Goal: Task Accomplishment & Management: Complete application form

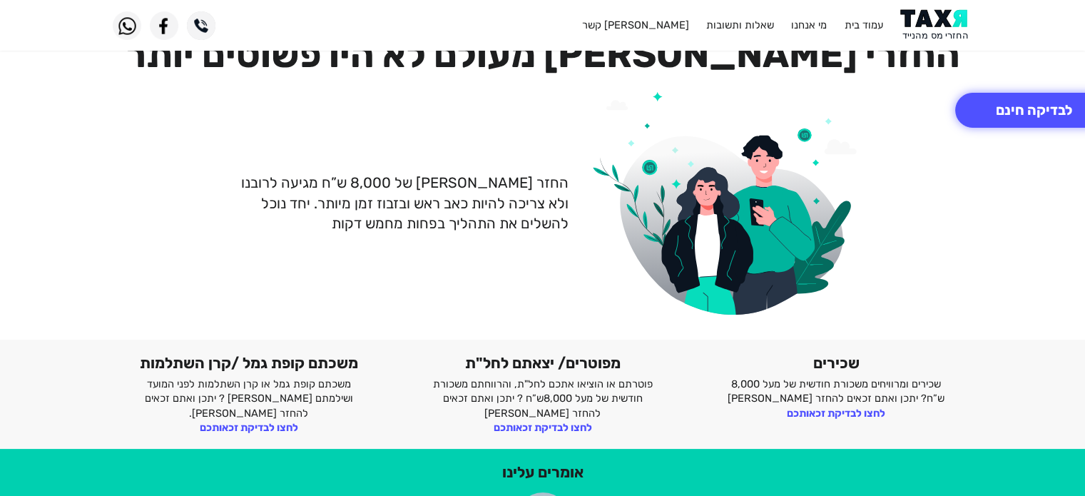
scroll to position [57, 0]
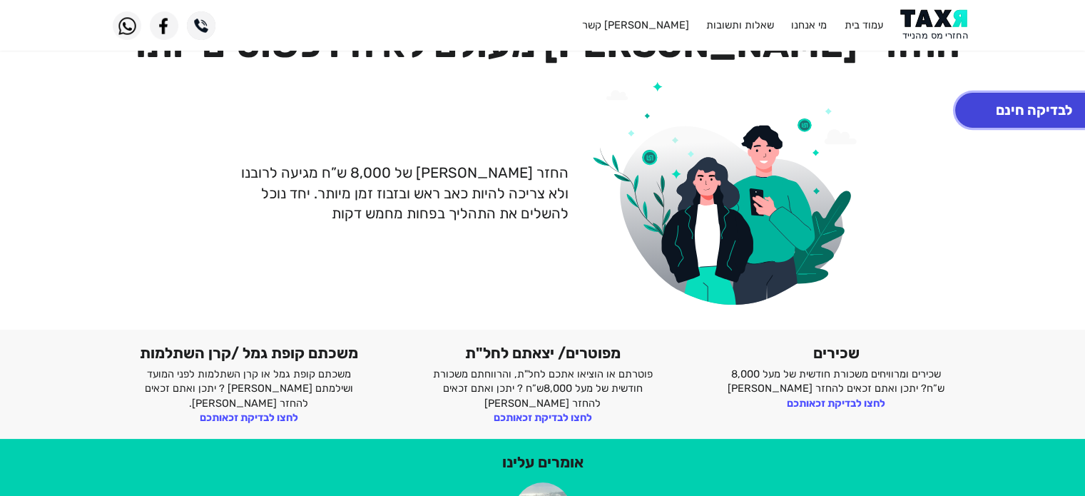
click at [1028, 117] on button "לבדיקה חינם" at bounding box center [1034, 110] width 158 height 35
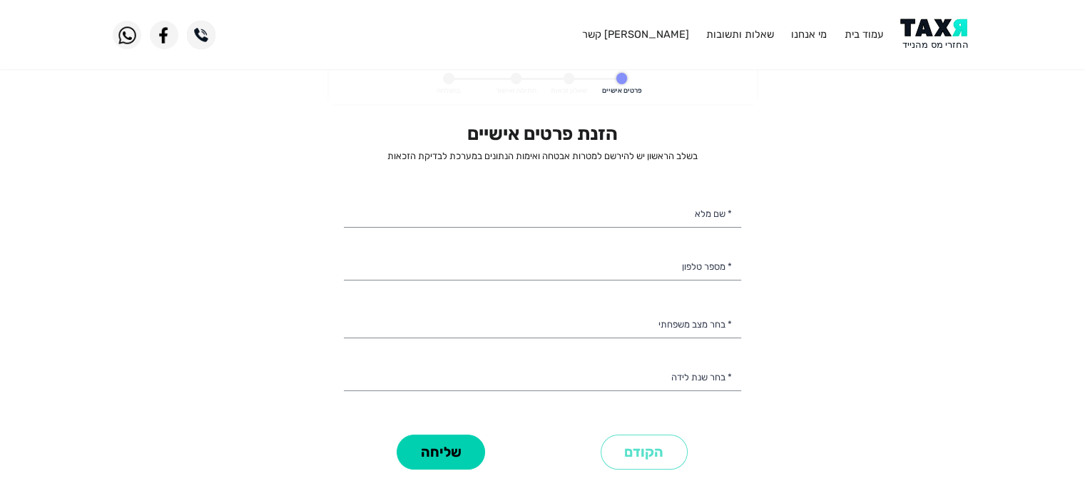
select select
click at [606, 230] on div "הזנת פרטים אישיים בשלב הראשון יש להירשם למטרות אבטחה ואימות הנתונים במערכת לבדי…" at bounding box center [542, 276] width 397 height 307
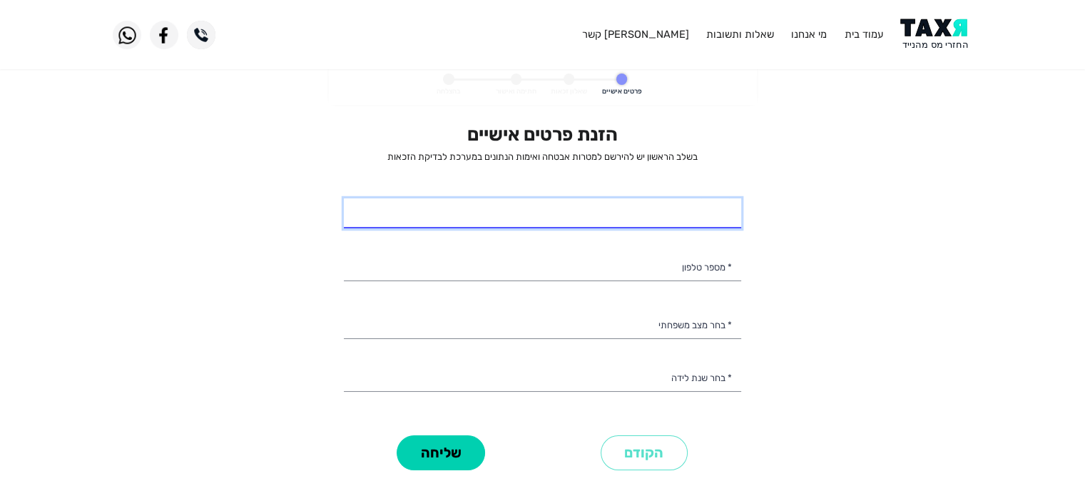
click at [619, 208] on input "* שם מלא" at bounding box center [542, 213] width 397 height 30
type input "[PERSON_NAME] חי בן [PERSON_NAME]"
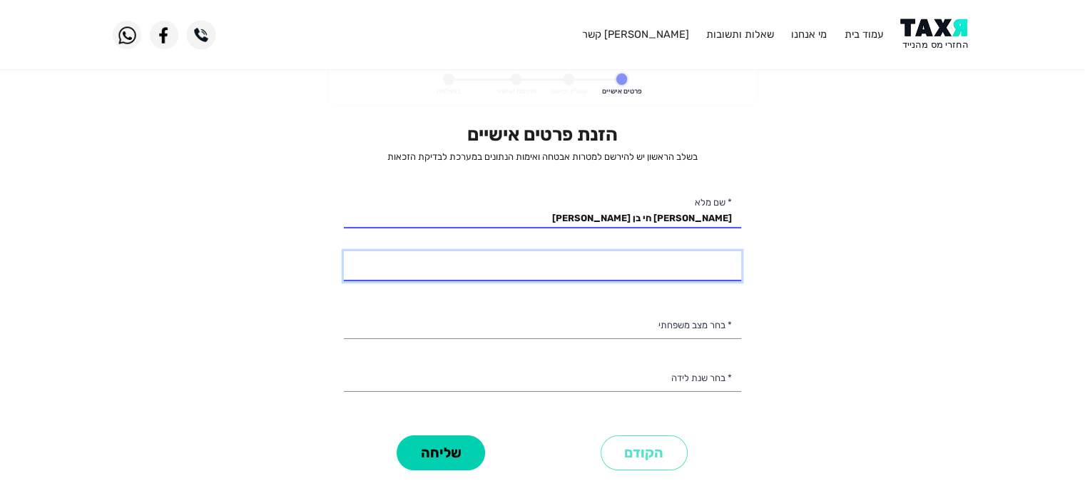
click at [643, 270] on input "* מספר טלפון" at bounding box center [542, 266] width 397 height 30
type input "055-5561747"
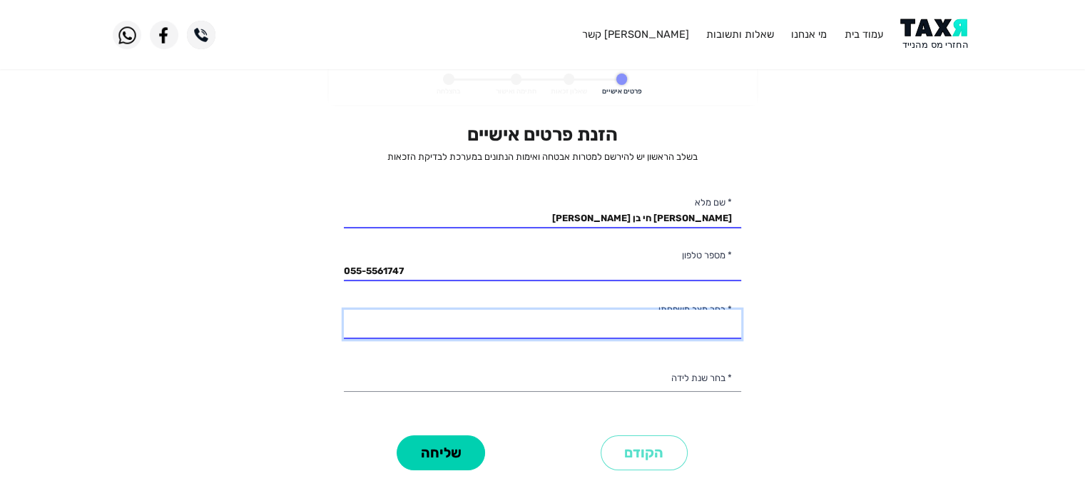
click at [614, 331] on select "רווק/ה נשוי/[PERSON_NAME]/ה אלמן/נה" at bounding box center [542, 325] width 397 height 30
select select "2: Married"
click at [344, 310] on select "רווק/ה נשוי/[PERSON_NAME]/ה אלמן/נה" at bounding box center [542, 325] width 397 height 30
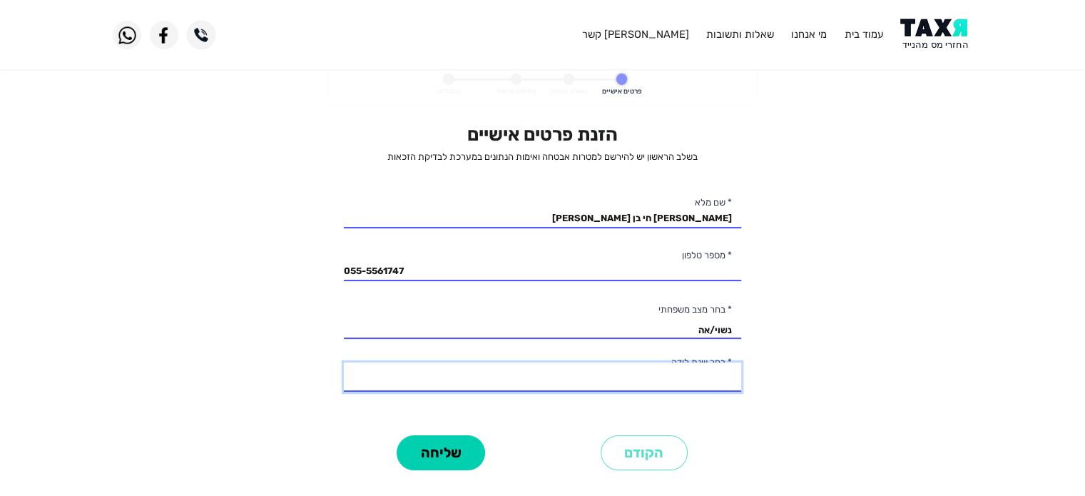
click at [645, 383] on select "2003 2002 2001 2000 1999 1998 1997 1996 1995 1994 1993 1992 1991 1990 1989 1988…" at bounding box center [542, 377] width 397 height 30
select select "11: 1993"
click at [344, 362] on select "2003 2002 2001 2000 1999 1998 1997 1996 1995 1994 1993 1992 1991 1990 1989 1988…" at bounding box center [542, 377] width 397 height 30
click at [456, 459] on button "שליחה" at bounding box center [441, 452] width 88 height 35
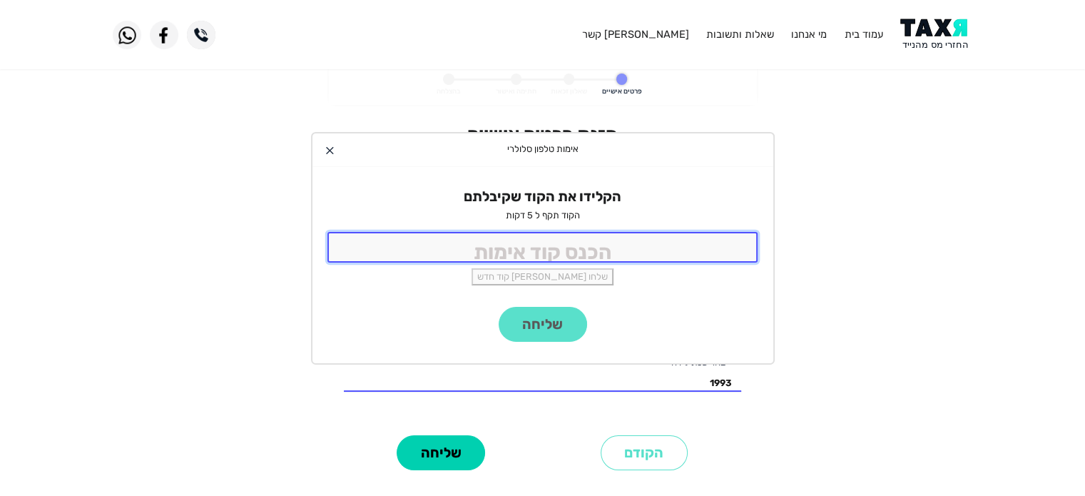
click at [553, 250] on input "tel" at bounding box center [542, 247] width 431 height 31
type input "2476"
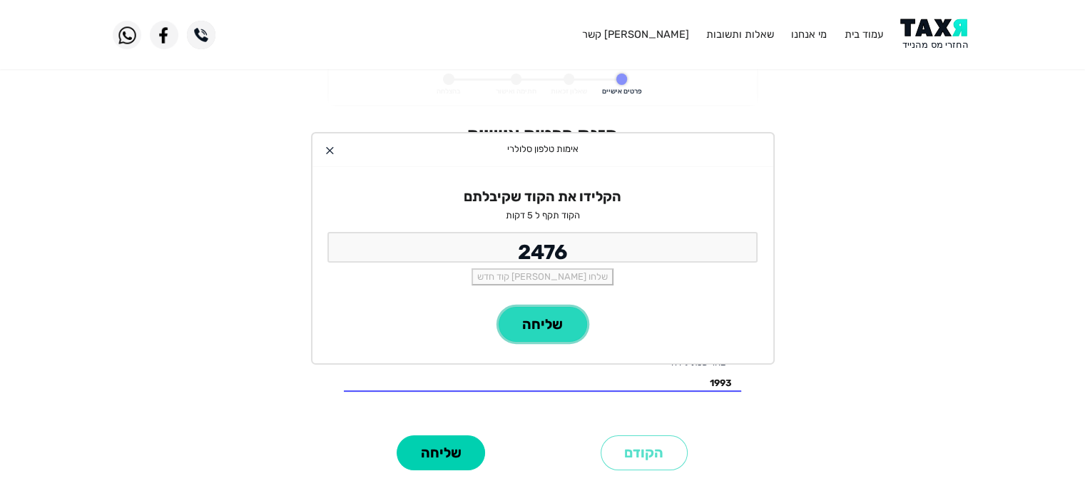
click at [528, 317] on button "שליחה" at bounding box center [543, 324] width 88 height 35
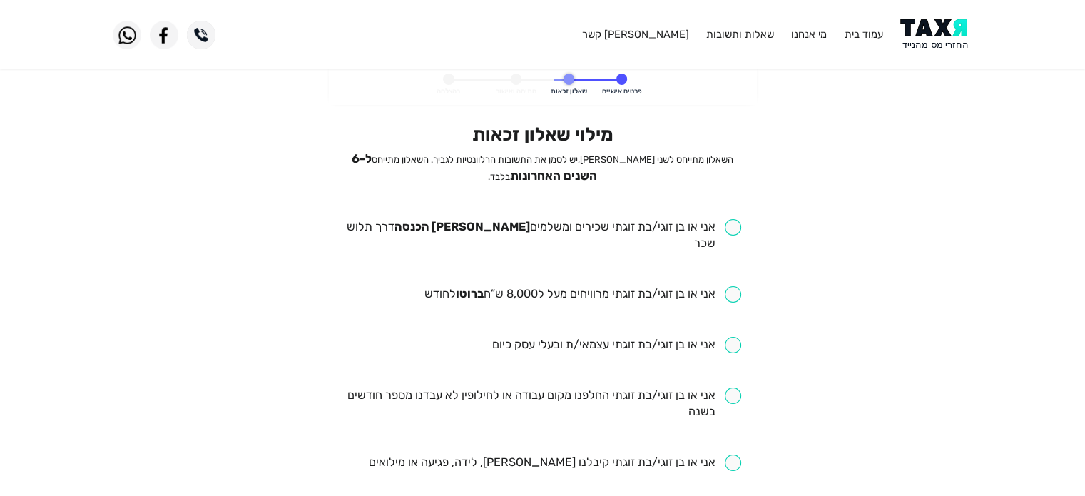
click at [733, 225] on input "checkbox" at bounding box center [542, 235] width 397 height 33
checkbox input "true"
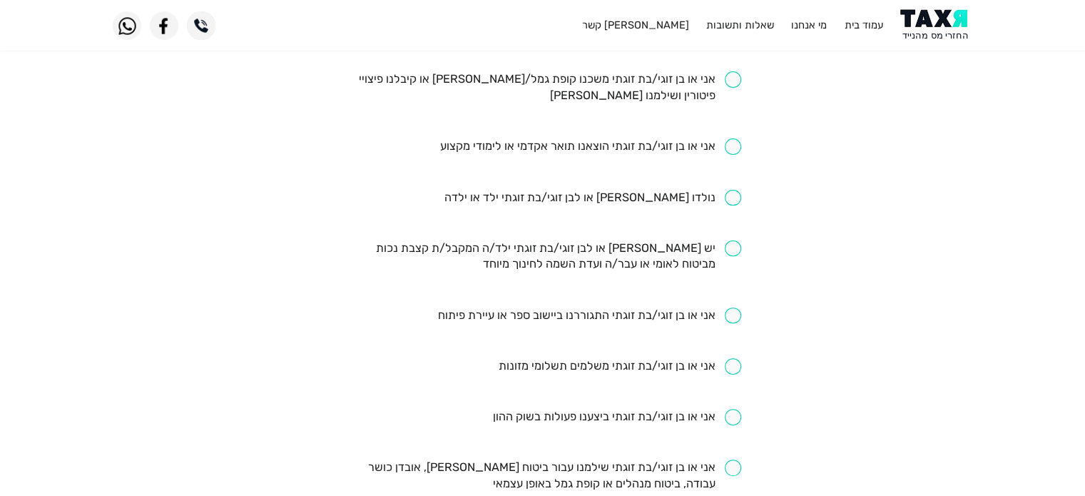
scroll to position [432, 0]
click at [727, 191] on input "checkbox" at bounding box center [592, 199] width 297 height 16
checkbox input "true"
click at [725, 140] on input "checkbox" at bounding box center [590, 148] width 302 height 16
checkbox input "true"
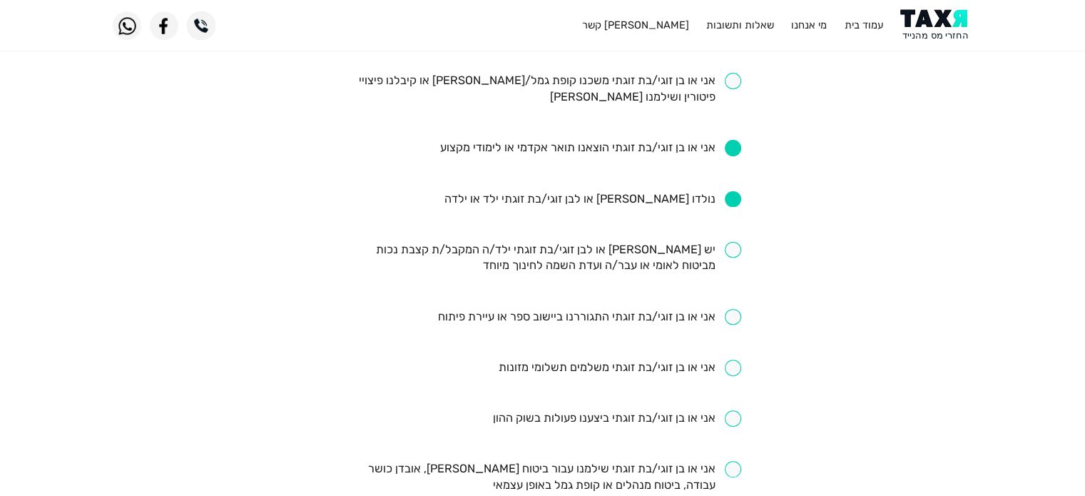
scroll to position [0, 0]
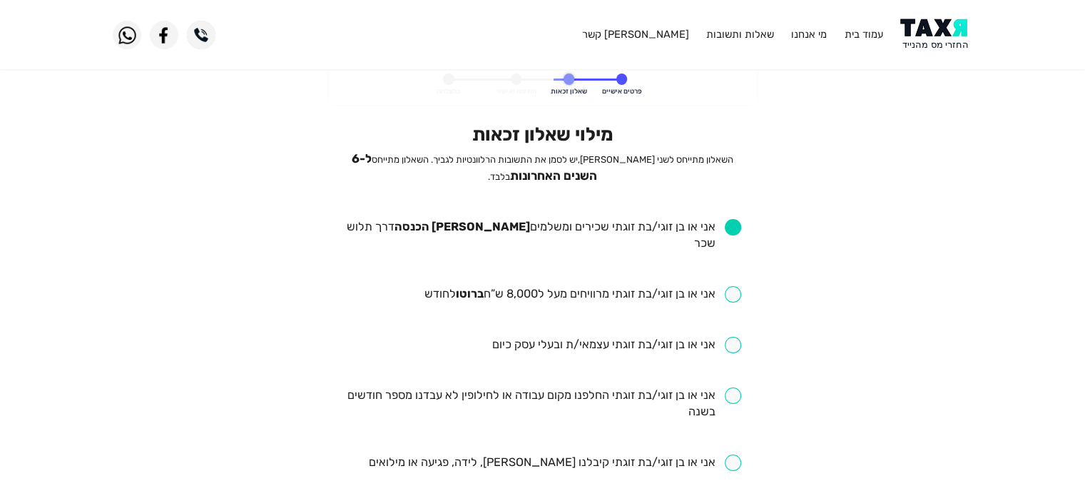
click at [733, 286] on input "checkbox" at bounding box center [582, 294] width 317 height 16
checkbox input "true"
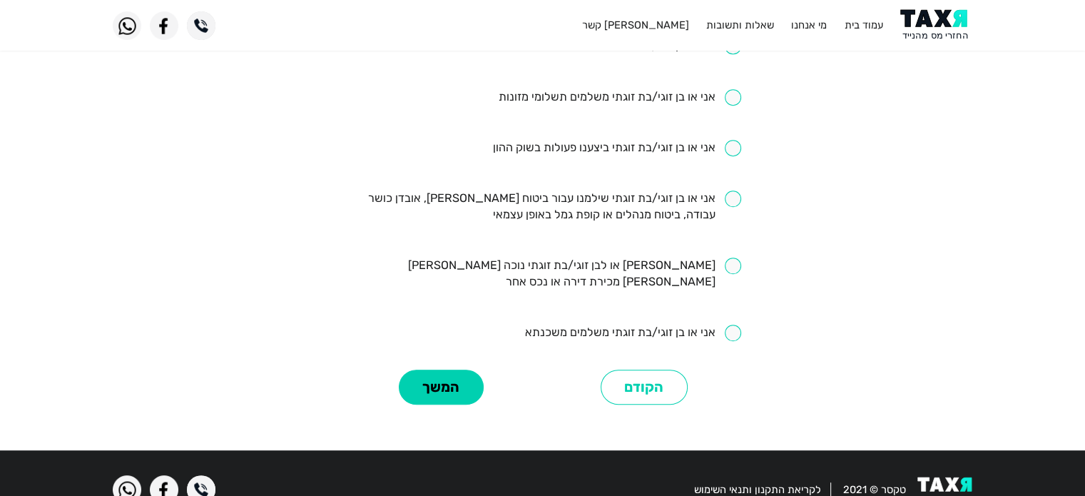
scroll to position [702, 0]
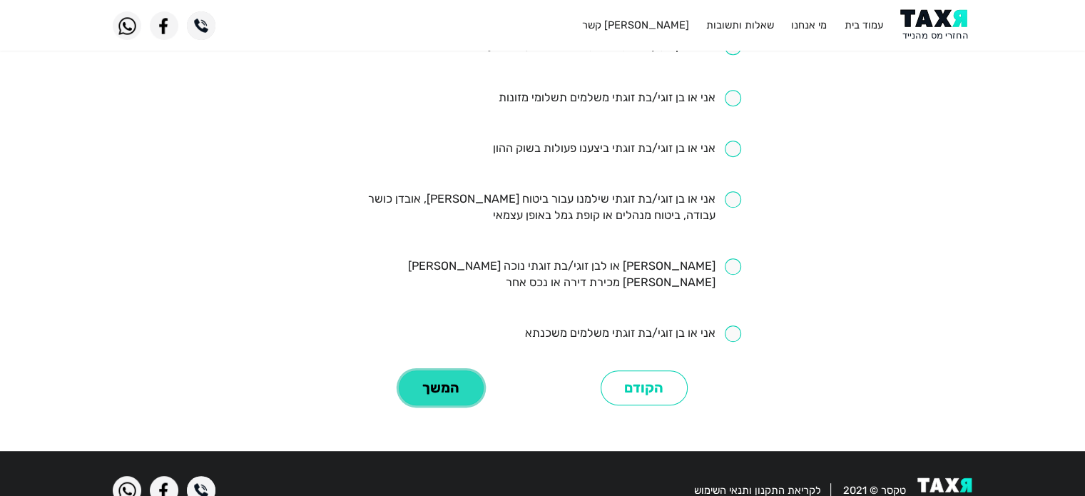
click at [466, 370] on button "המשך" at bounding box center [441, 387] width 85 height 35
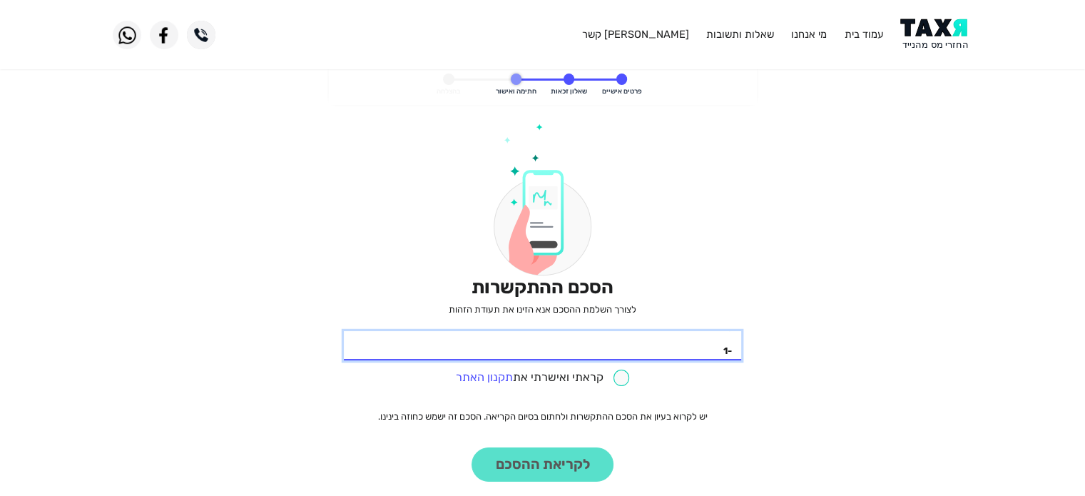
type input "-1"
click at [347, 350] on input "-1" at bounding box center [542, 346] width 397 height 30
type input "204628044"
click at [626, 370] on input "checkbox" at bounding box center [543, 377] width 174 height 16
checkbox input "true"
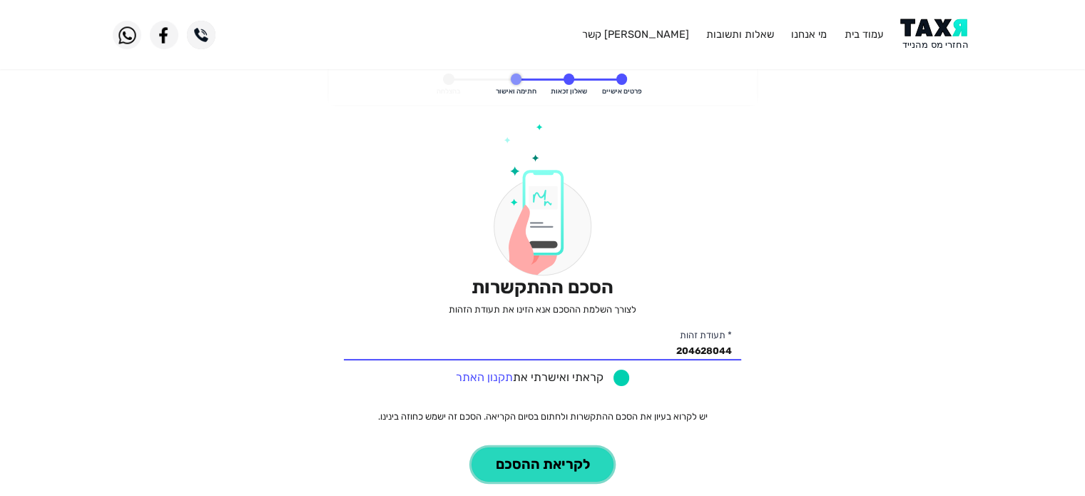
click at [573, 461] on button "לקריאת ההסכם" at bounding box center [542, 464] width 142 height 35
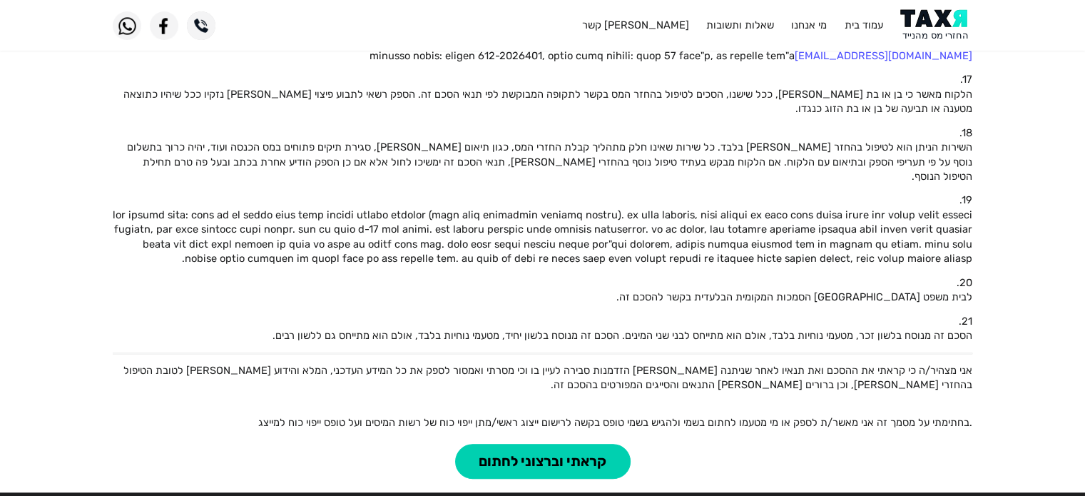
scroll to position [1062, 0]
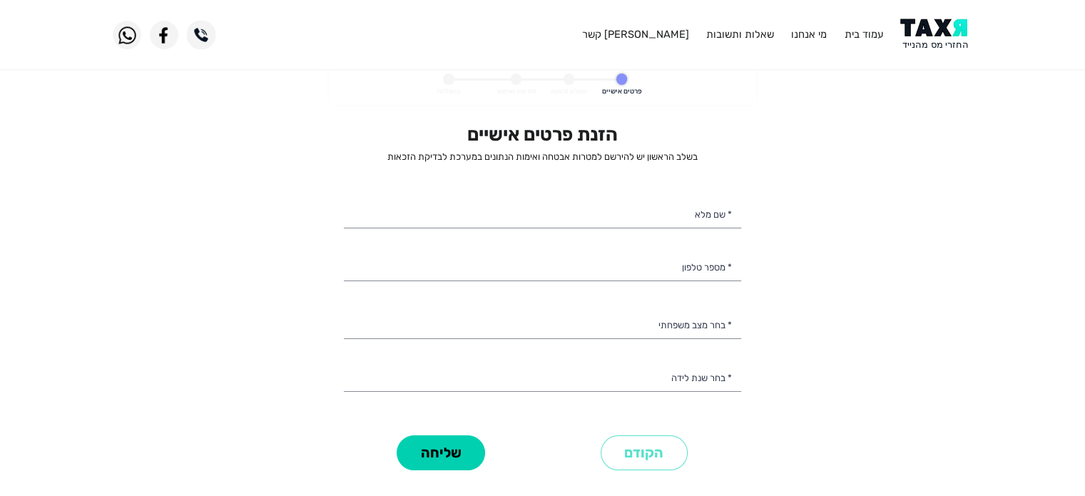
select select
